Goal: Navigation & Orientation: Find specific page/section

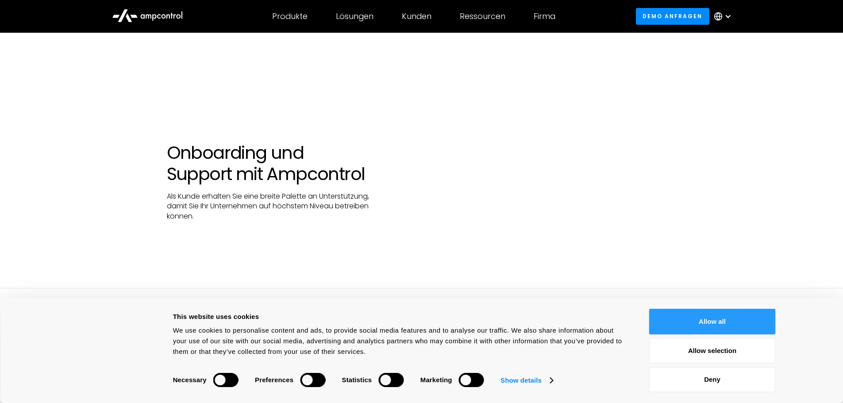
click at [726, 319] on button "Allow all" at bounding box center [712, 322] width 127 height 26
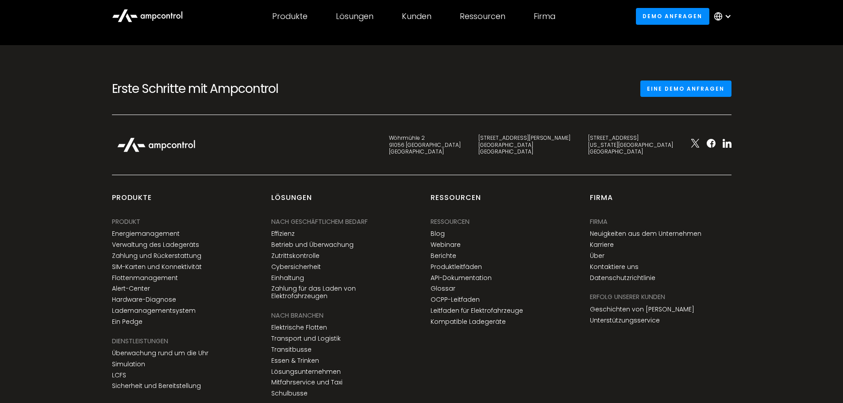
scroll to position [1782, 0]
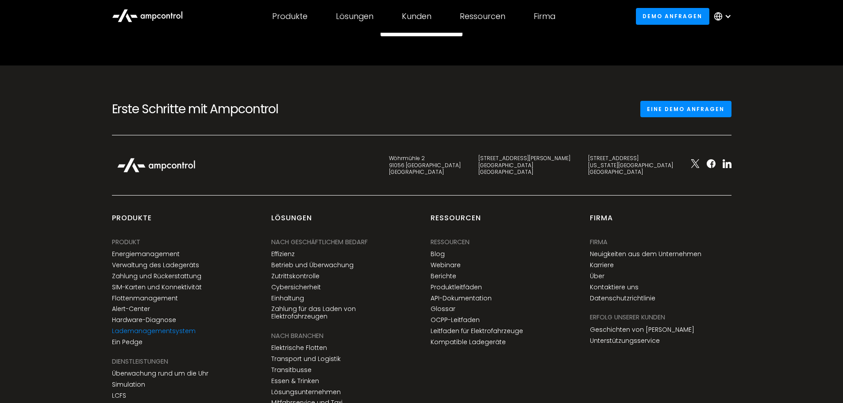
click at [186, 333] on link "Lademanagementsystem" at bounding box center [154, 331] width 84 height 8
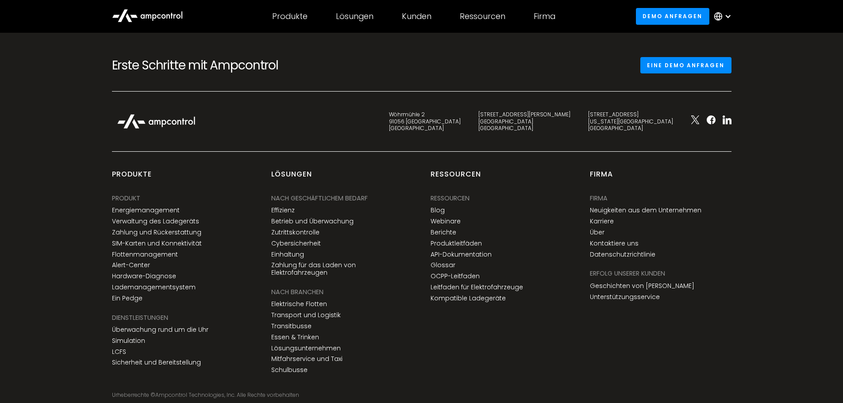
scroll to position [1850, 0]
